Goal: Complete application form

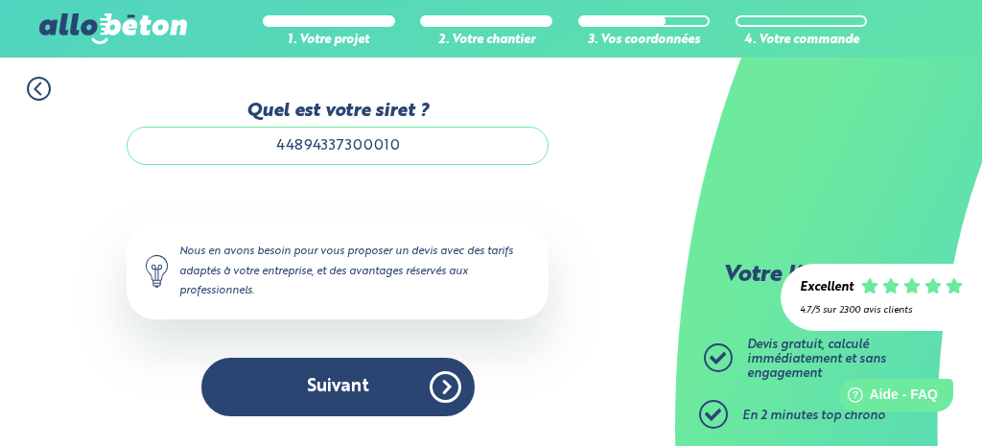
drag, startPoint x: 791, startPoint y: 293, endPoint x: 803, endPoint y: 283, distance: 15.6
click at [801, 285] on div "Excellent 4.7/5 sur 2300 avis clients" at bounding box center [881, 297] width 201 height 67
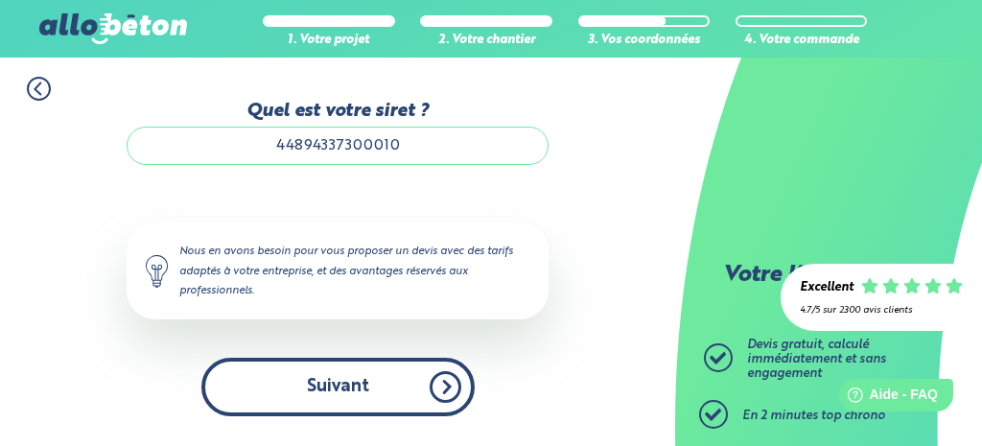
click at [443, 390] on button "Suivant" at bounding box center [337, 387] width 273 height 59
click at [379, 387] on button "Suivant" at bounding box center [337, 387] width 273 height 59
click at [377, 387] on button "Suivant" at bounding box center [337, 387] width 273 height 59
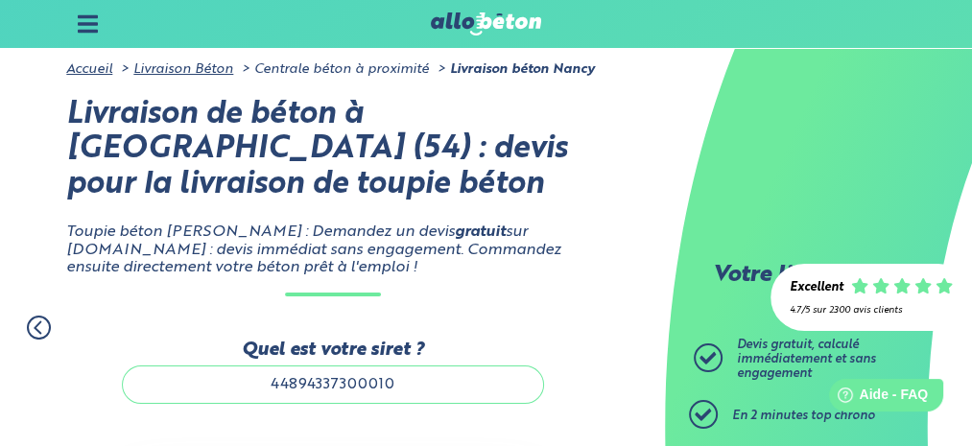
scroll to position [202, 0]
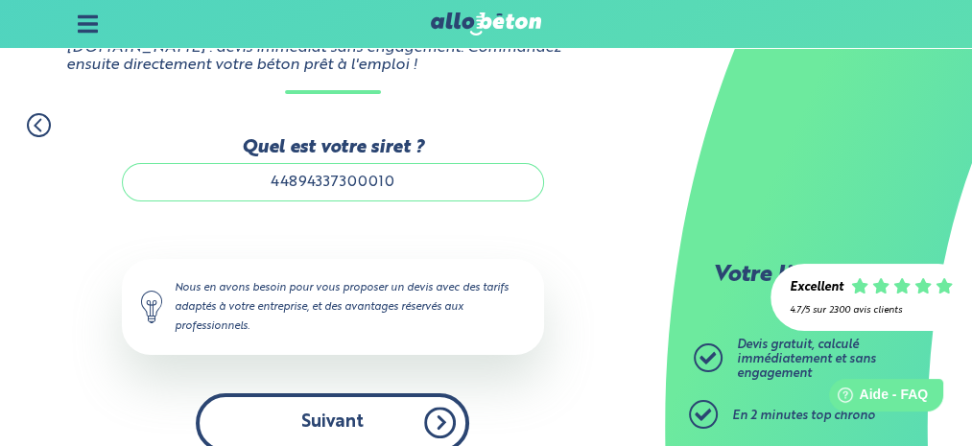
click at [427, 430] on button "Suivant" at bounding box center [332, 422] width 273 height 59
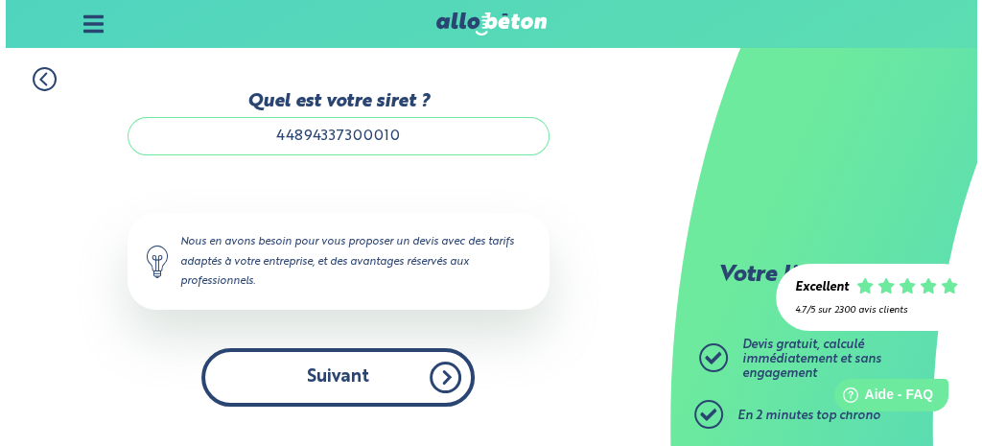
scroll to position [0, 0]
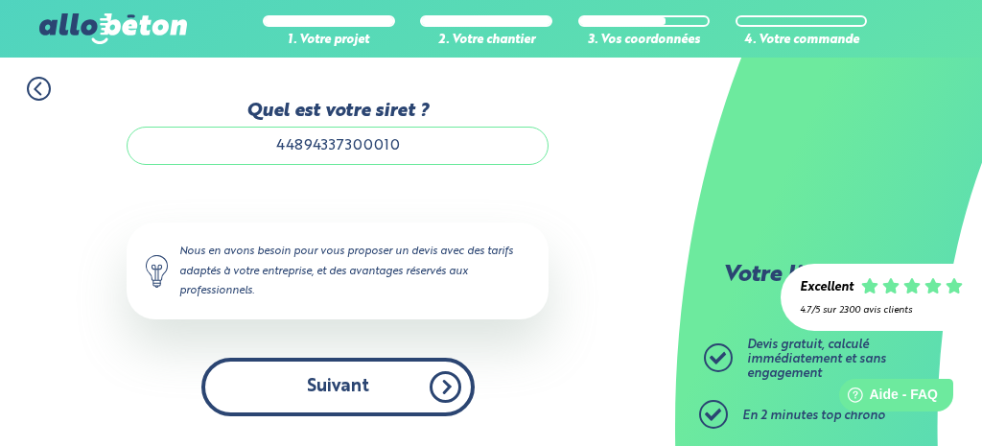
click at [431, 392] on button "Suivant" at bounding box center [337, 387] width 273 height 59
click at [452, 387] on button "Suivant" at bounding box center [337, 387] width 273 height 59
click at [387, 391] on button "Suivant" at bounding box center [337, 387] width 273 height 59
